Goal: Task Accomplishment & Management: Use online tool/utility

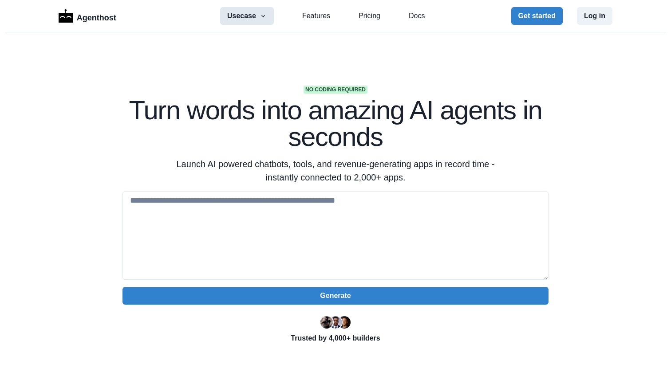
click at [264, 16] on icon "button" at bounding box center [263, 16] width 4 height 2
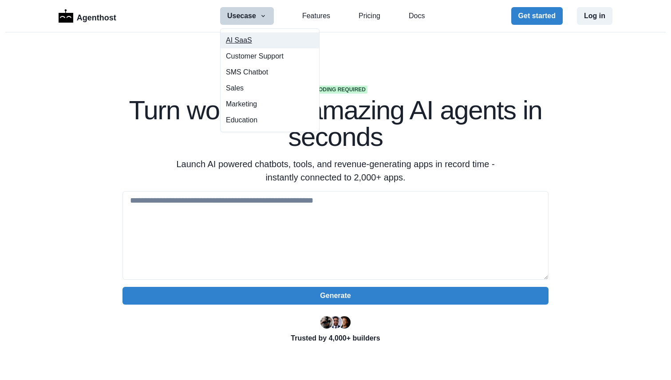
click at [253, 41] on button "AI SaaS" at bounding box center [270, 40] width 99 height 16
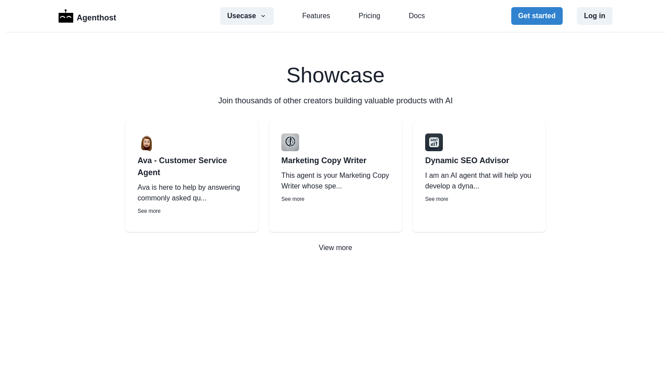
scroll to position [1709, 0]
click at [331, 162] on p "Marketing Copy Writer" at bounding box center [335, 160] width 108 height 12
